Goal: Find specific page/section: Find specific page/section

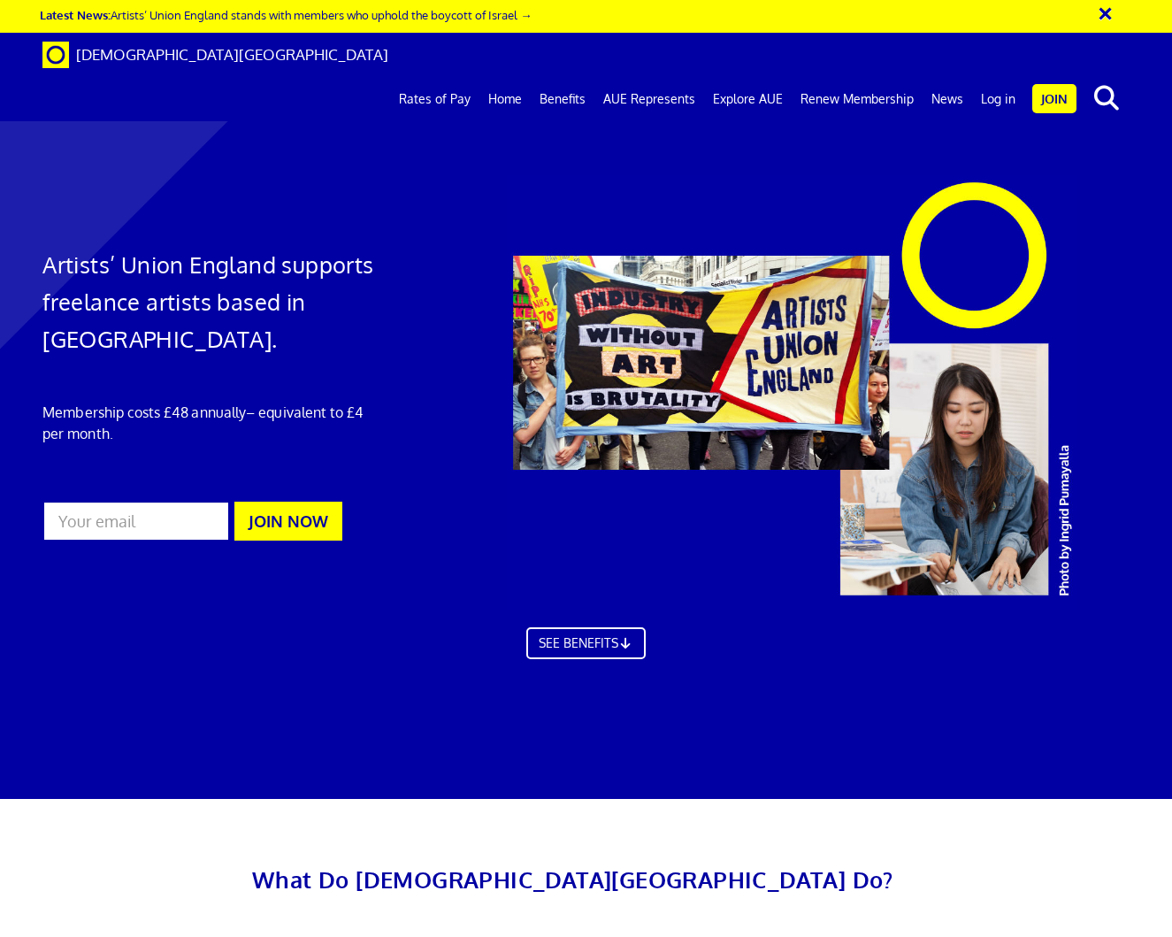
scroll to position [5163, 0]
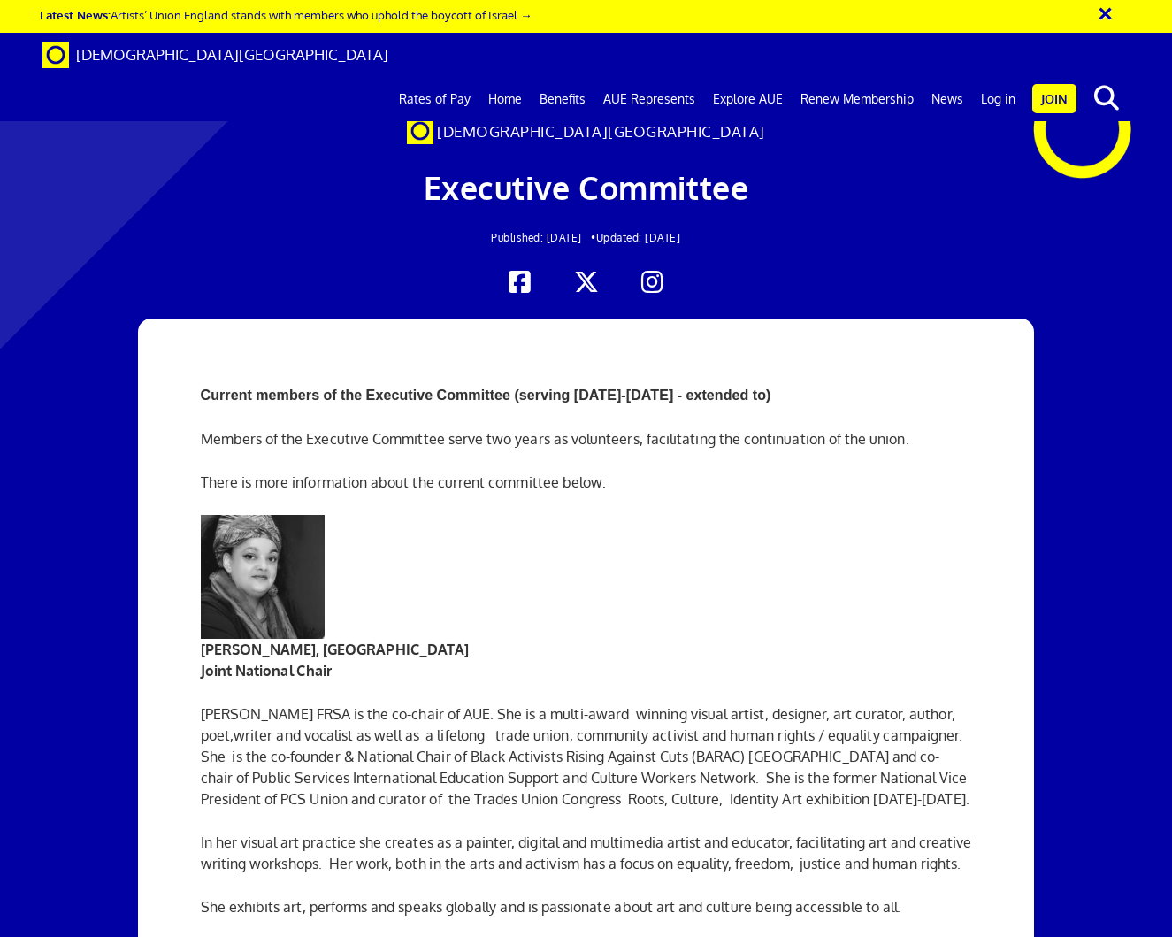
scroll to position [2856, 0]
